Goal: Task Accomplishment & Management: Complete application form

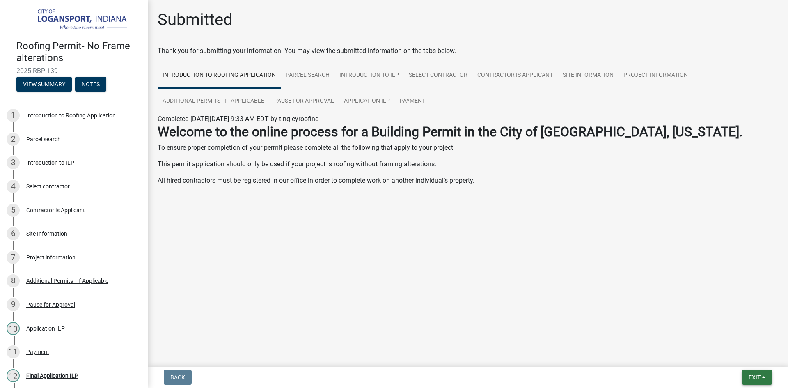
click at [750, 376] on span "Exit" at bounding box center [755, 377] width 12 height 7
click at [726, 361] on button "Save & Exit" at bounding box center [739, 356] width 66 height 20
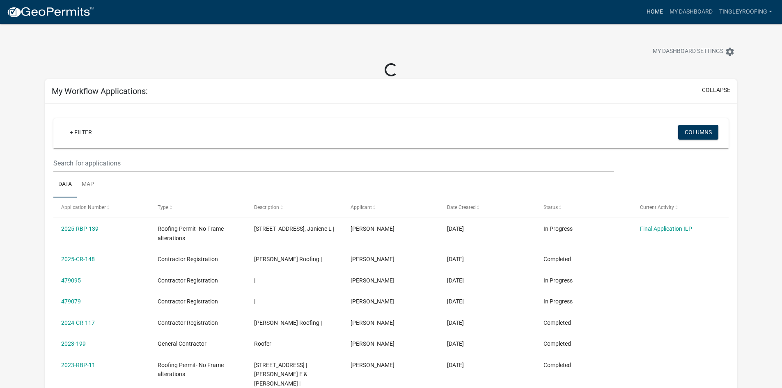
click at [647, 9] on link "Home" at bounding box center [654, 12] width 23 height 16
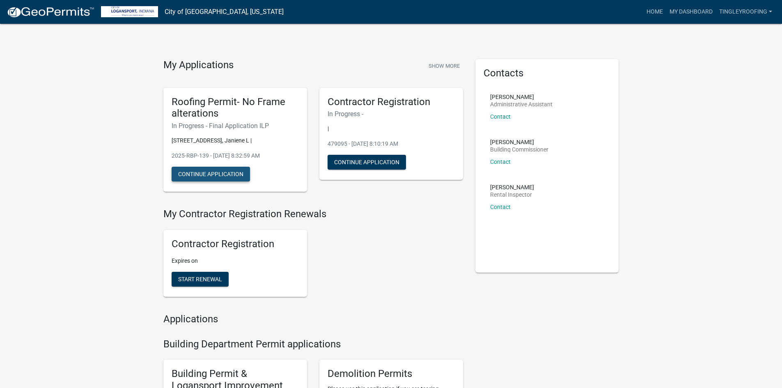
click at [224, 173] on button "Continue Application" at bounding box center [211, 174] width 78 height 15
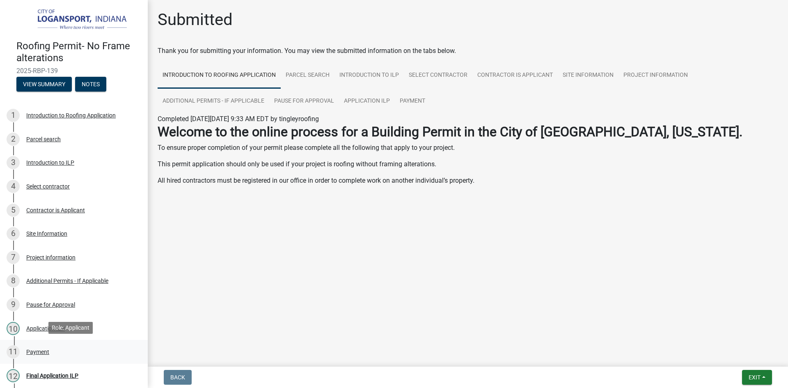
click at [41, 349] on div "Payment" at bounding box center [37, 352] width 23 height 6
